Goal: Transaction & Acquisition: Book appointment/travel/reservation

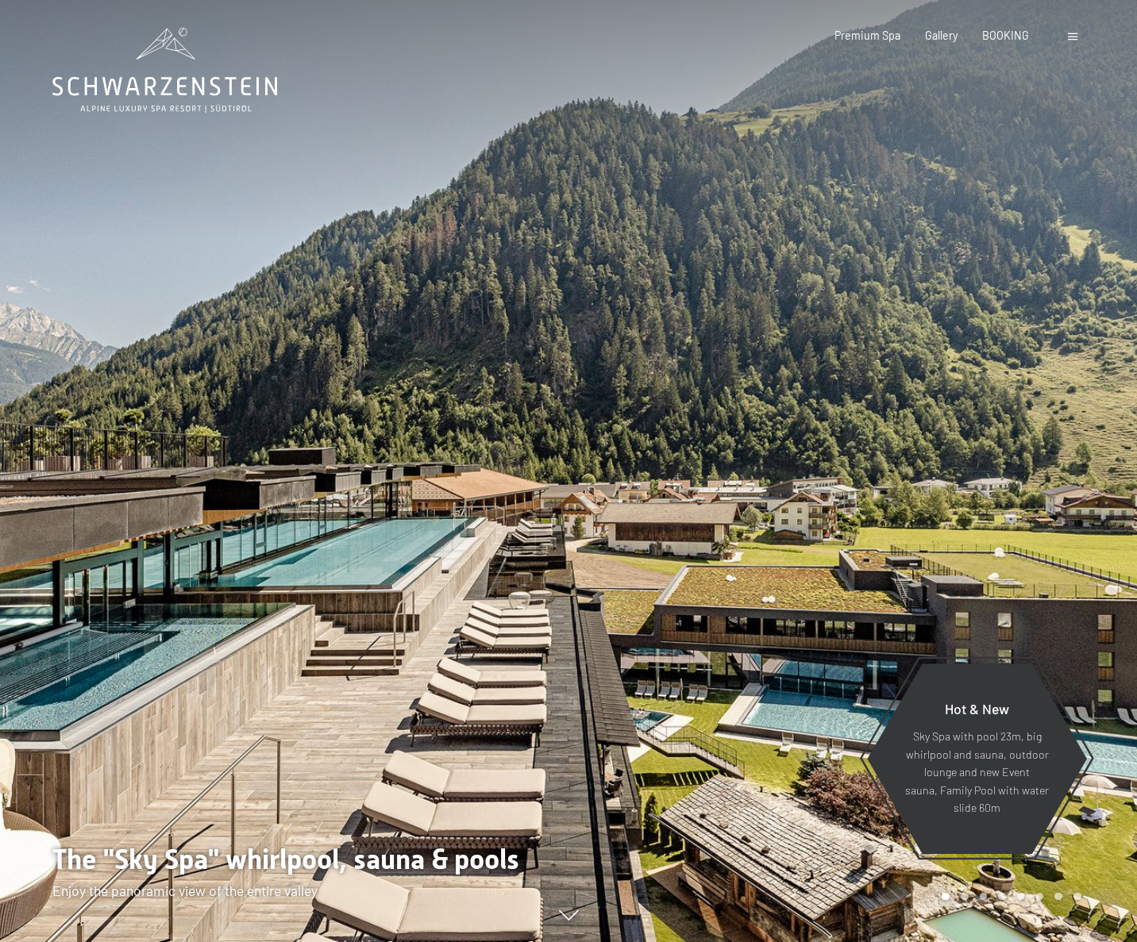
click at [1065, 37] on div "Booking Enquiries Premium Spa Gallery BOOKING DE IT EN Vouchers Gallery Enquiri…" at bounding box center [932, 36] width 295 height 16
click at [1069, 40] on span at bounding box center [1073, 36] width 10 height 7
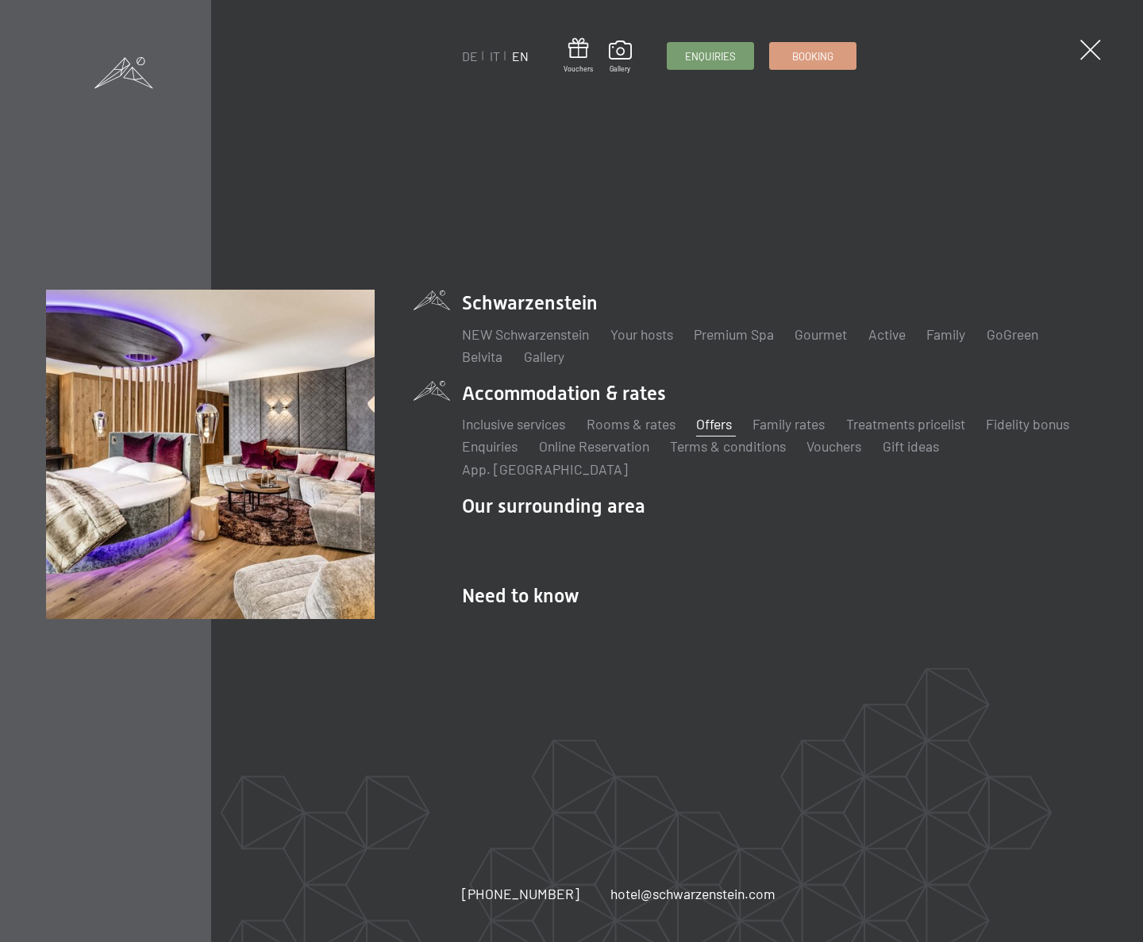
click at [714, 430] on link "Offers" at bounding box center [714, 423] width 36 height 17
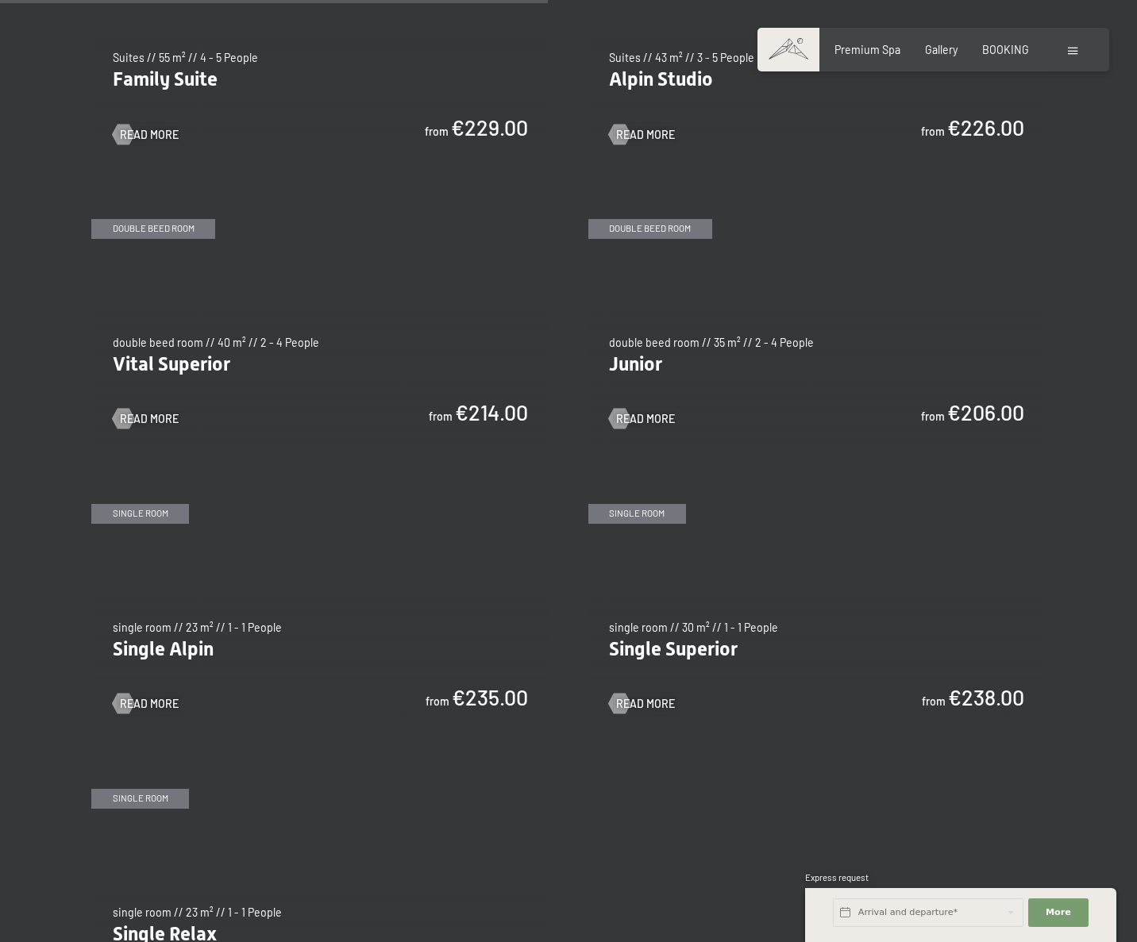
scroll to position [1890, 0]
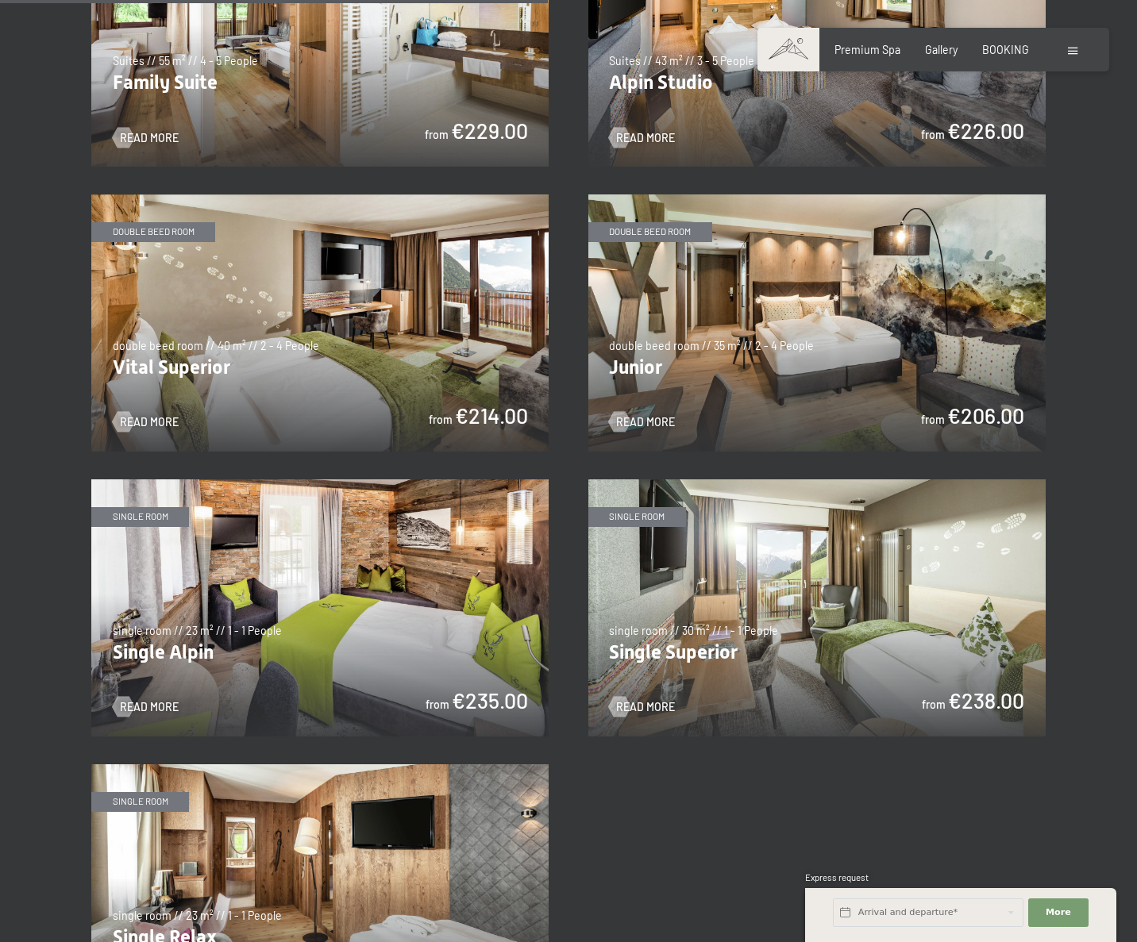
click at [763, 268] on img at bounding box center [816, 322] width 457 height 257
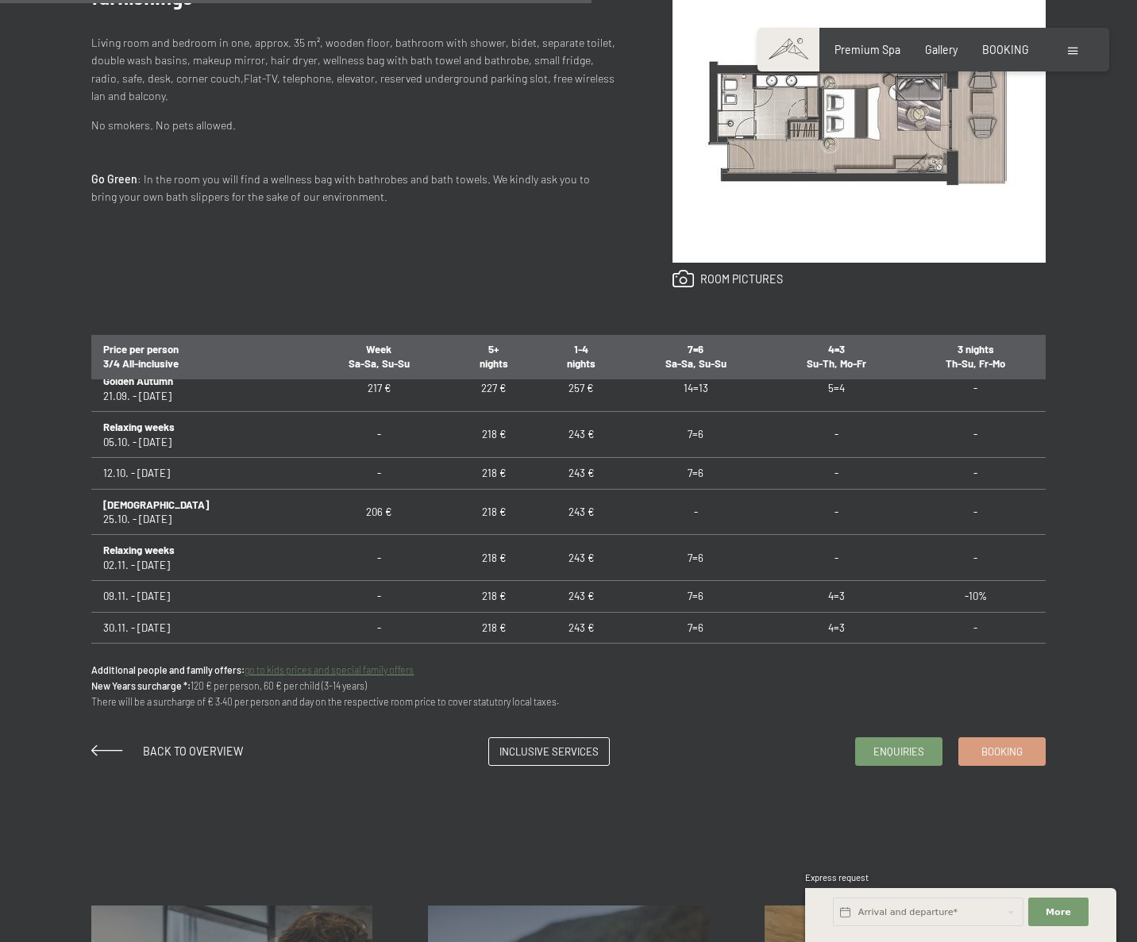
scroll to position [48, 0]
click at [1009, 753] on span "Booking" at bounding box center [1001, 749] width 41 height 14
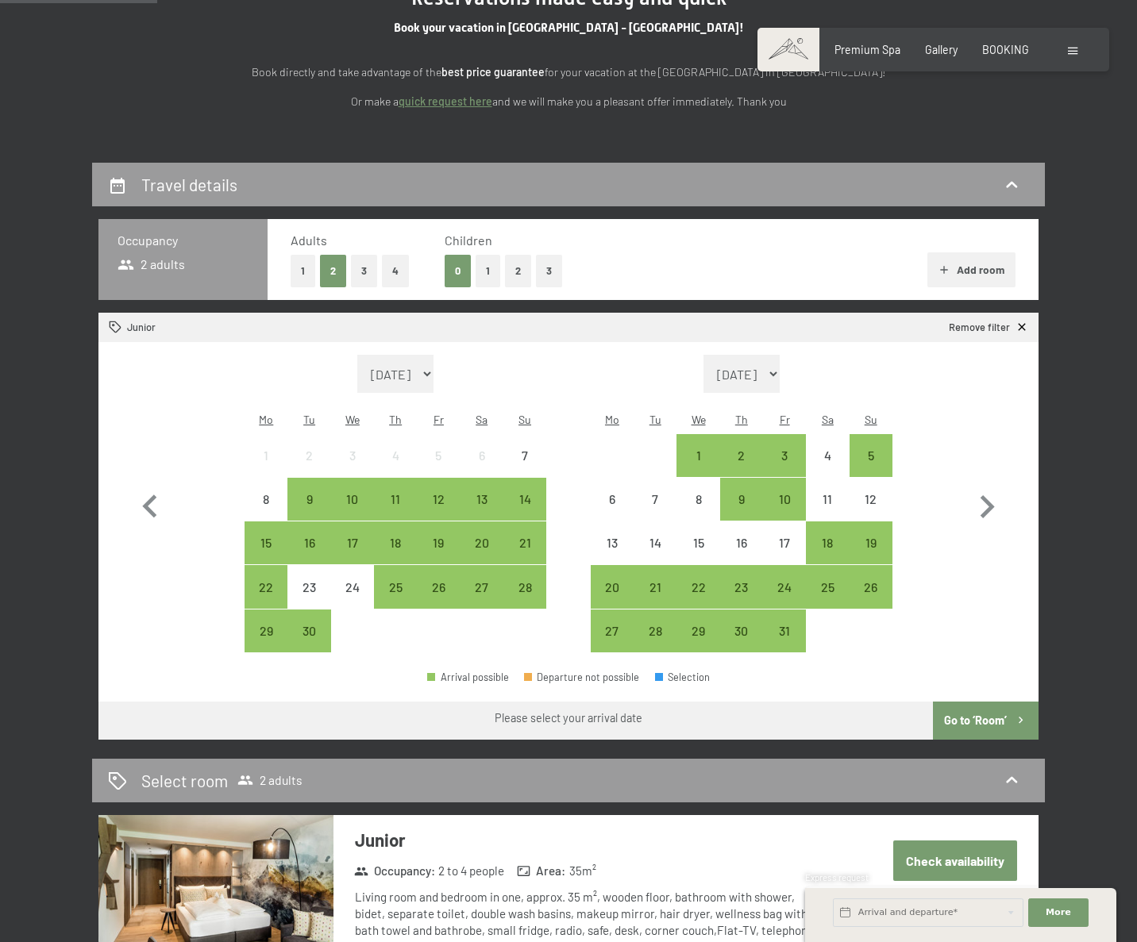
scroll to position [203, 0]
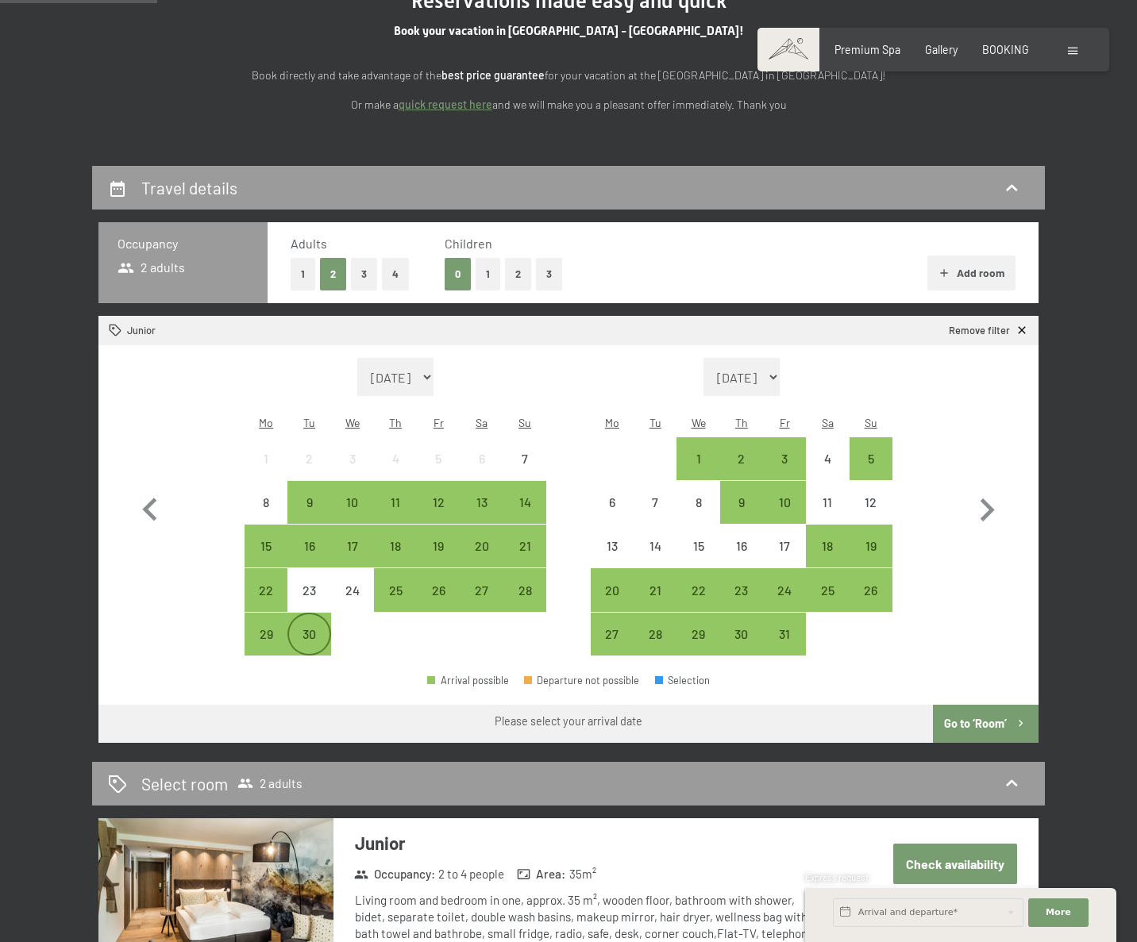
click at [308, 628] on div "30" at bounding box center [309, 648] width 40 height 40
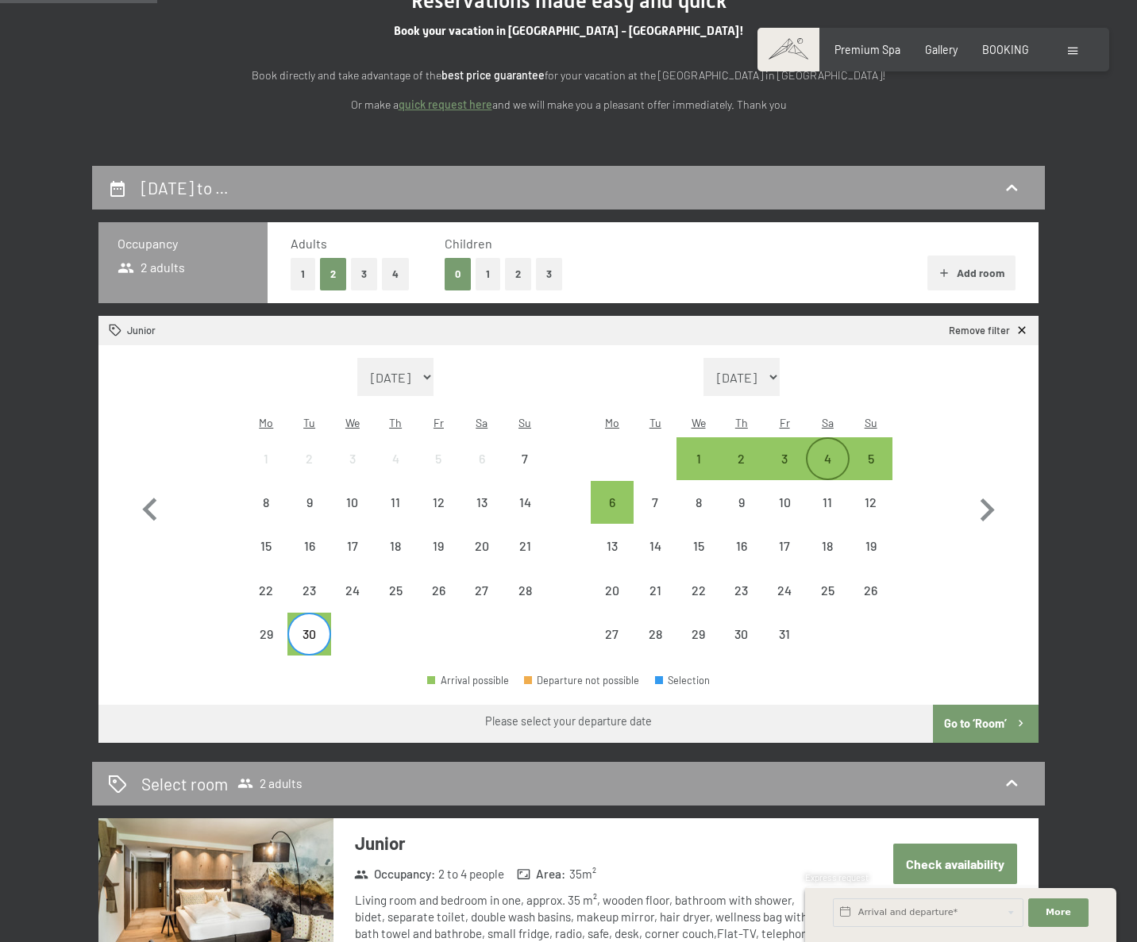
click at [817, 452] on div "4" at bounding box center [827, 472] width 40 height 40
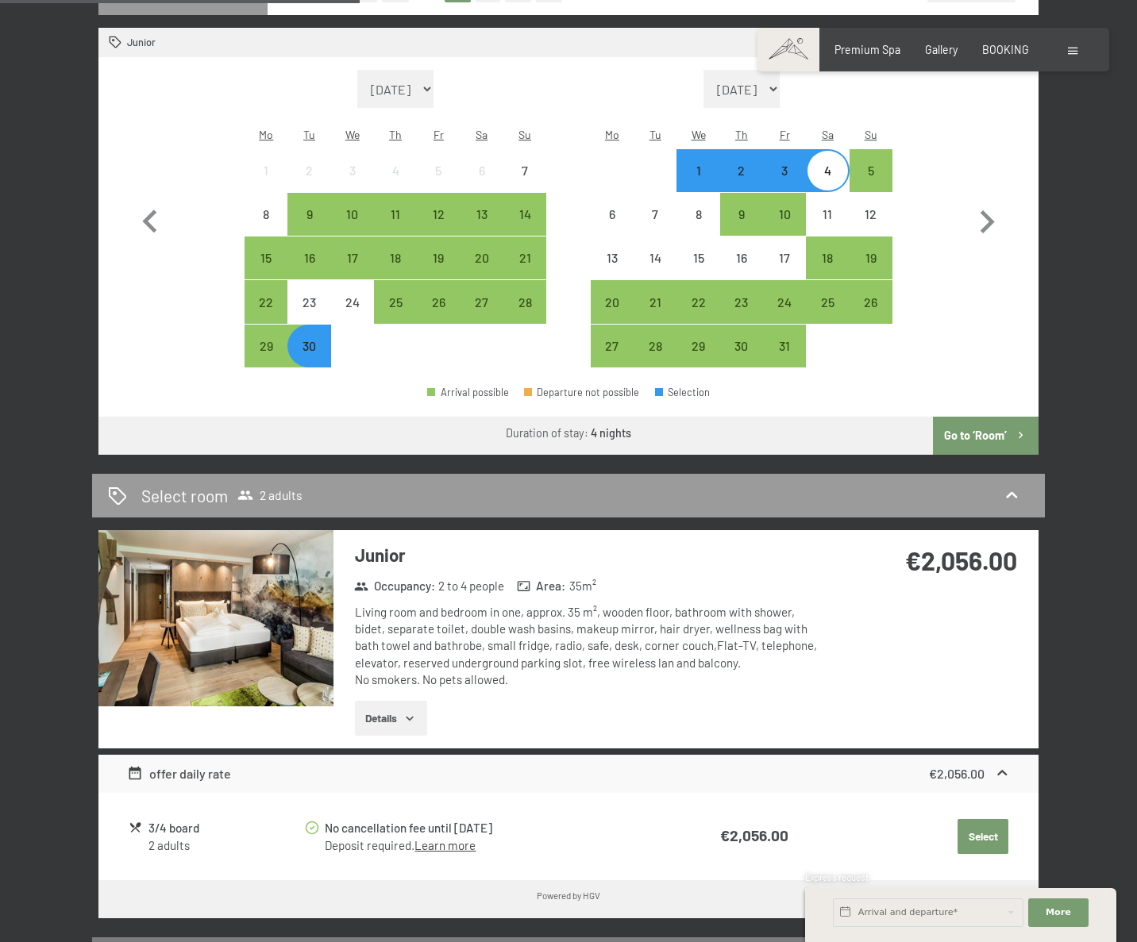
scroll to position [507, 0]
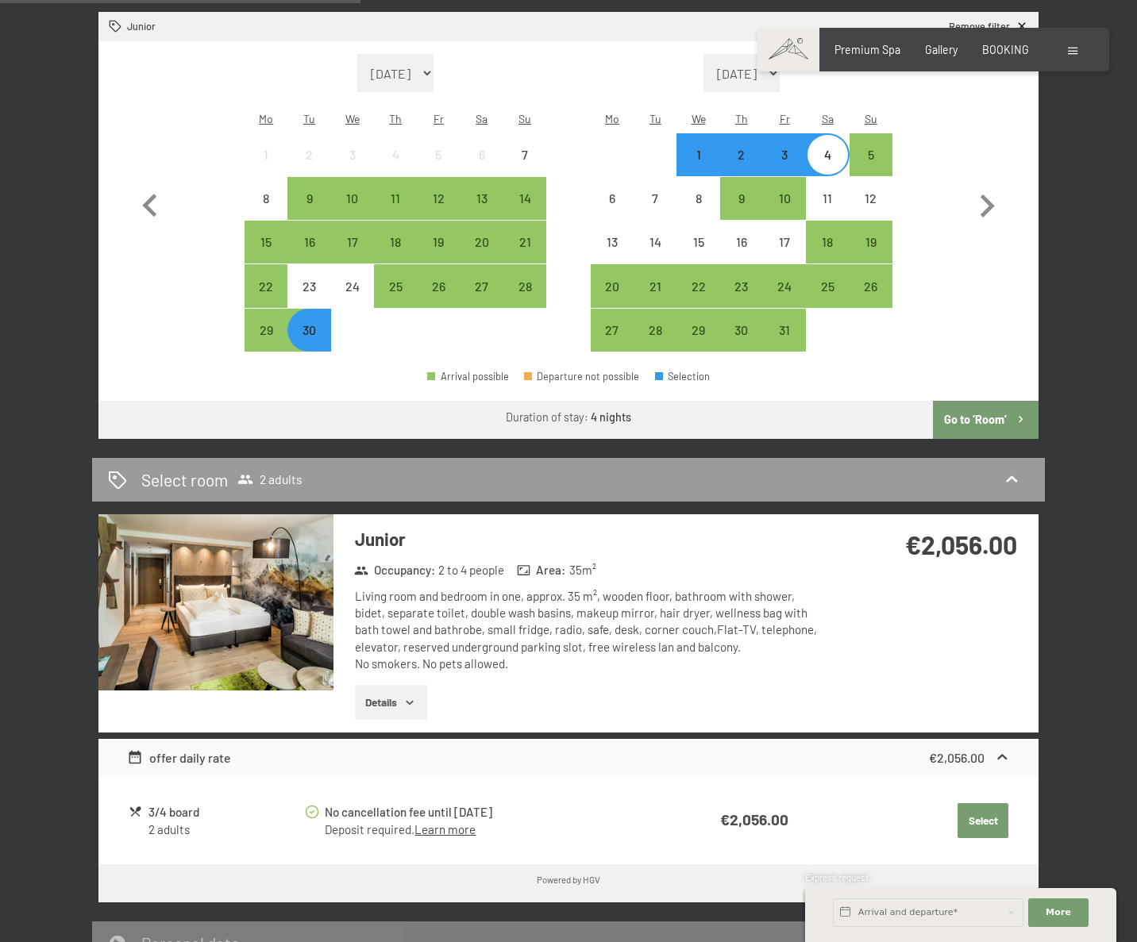
click at [31, 99] on div "[DATE] to [DATE] Occupancy 2 adults Adults 1 2 3 4 Children 0 1 2 3 Add room Ju…" at bounding box center [568, 444] width 1137 height 1165
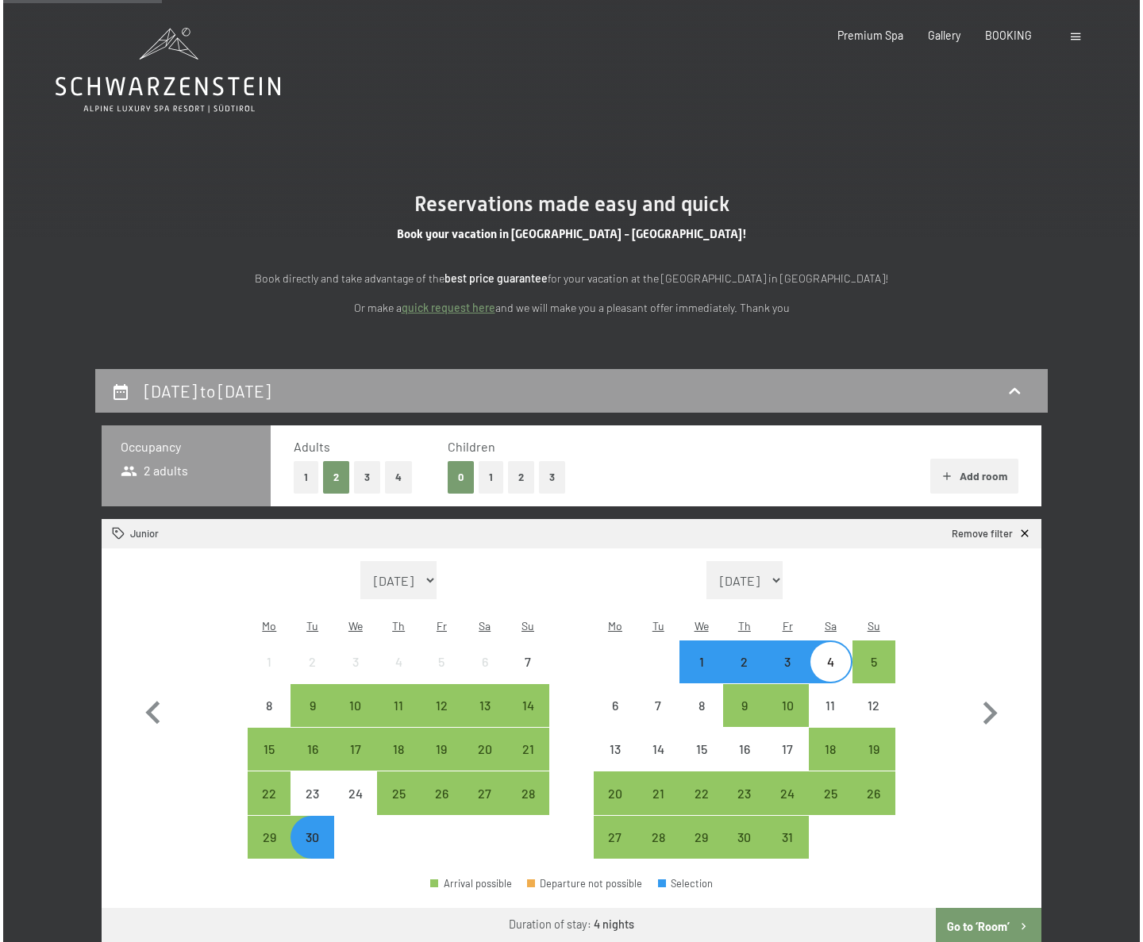
scroll to position [0, 0]
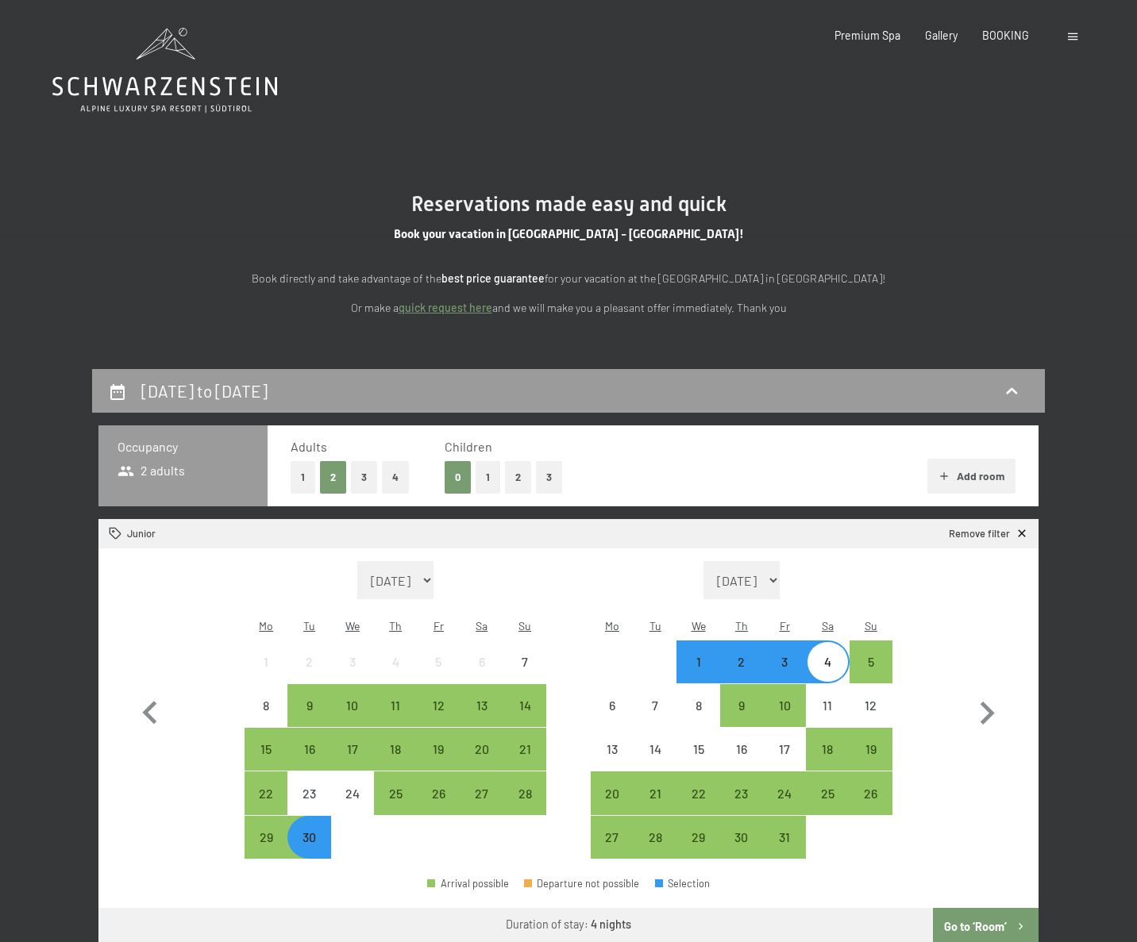
click at [1072, 37] on span at bounding box center [1073, 36] width 10 height 7
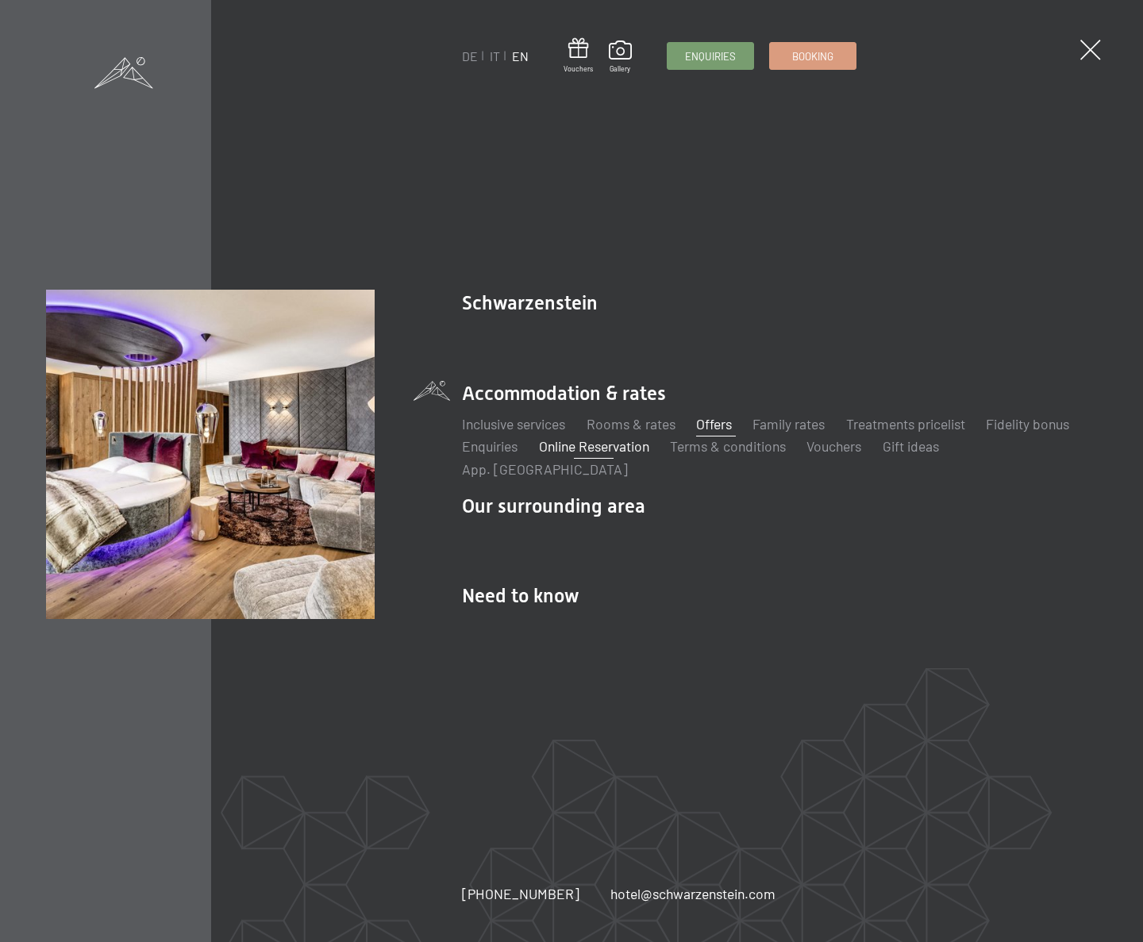
click at [723, 426] on link "Offers" at bounding box center [714, 423] width 36 height 17
